Goal: Navigation & Orientation: Find specific page/section

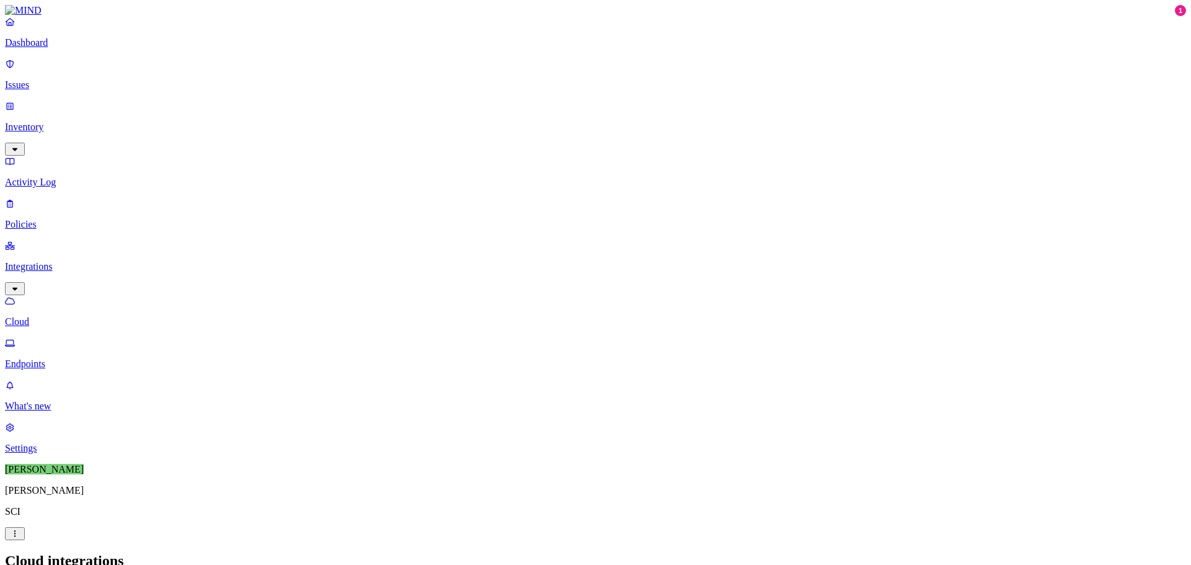
drag, startPoint x: 115, startPoint y: 102, endPoint x: 123, endPoint y: 105, distance: 8.9
click at [20, 145] on icon "button" at bounding box center [15, 149] width 10 height 8
click at [71, 261] on p "Activity Log" at bounding box center [595, 266] width 1181 height 11
